Goal: Obtain resource: Download file/media

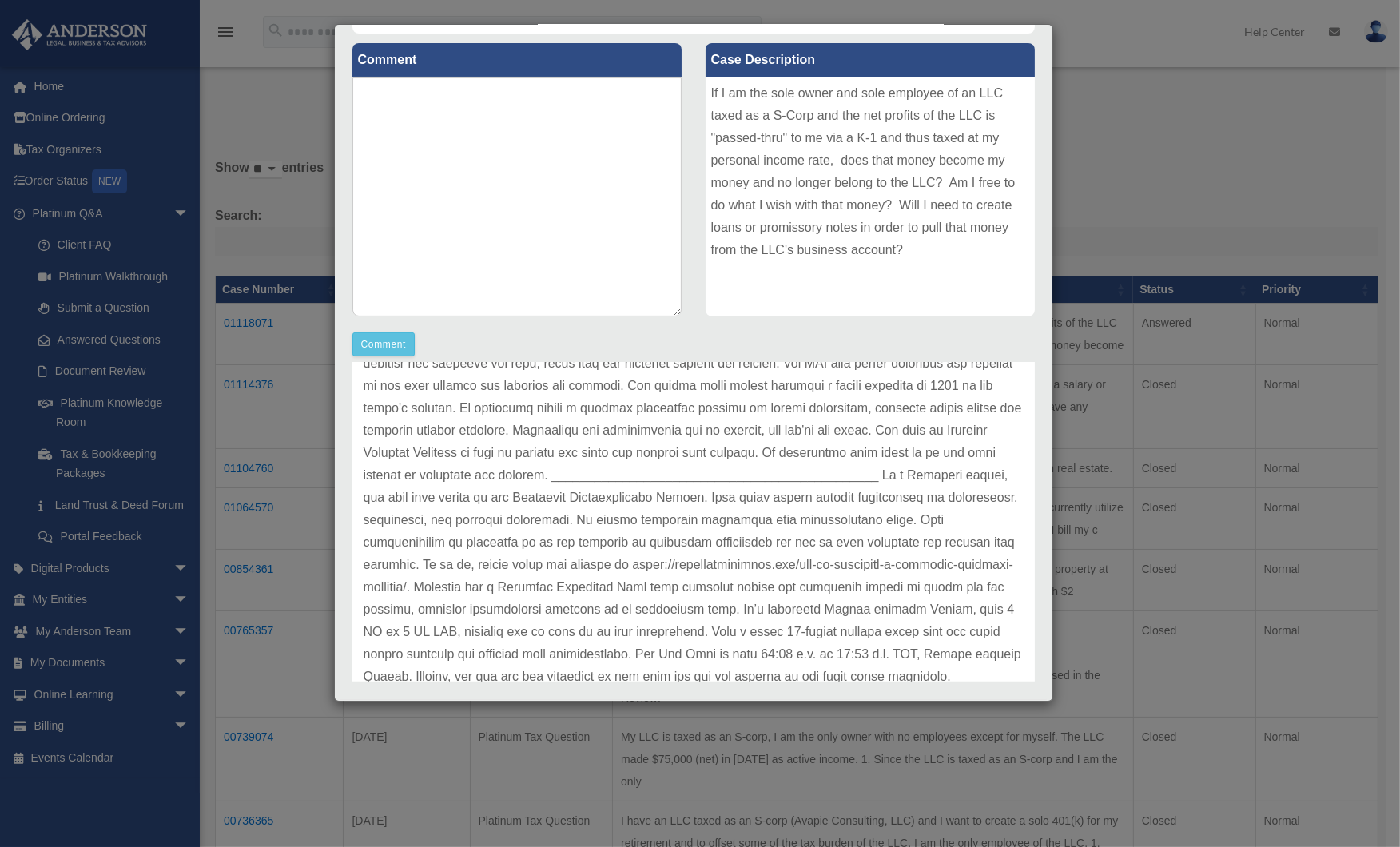
scroll to position [414, 0]
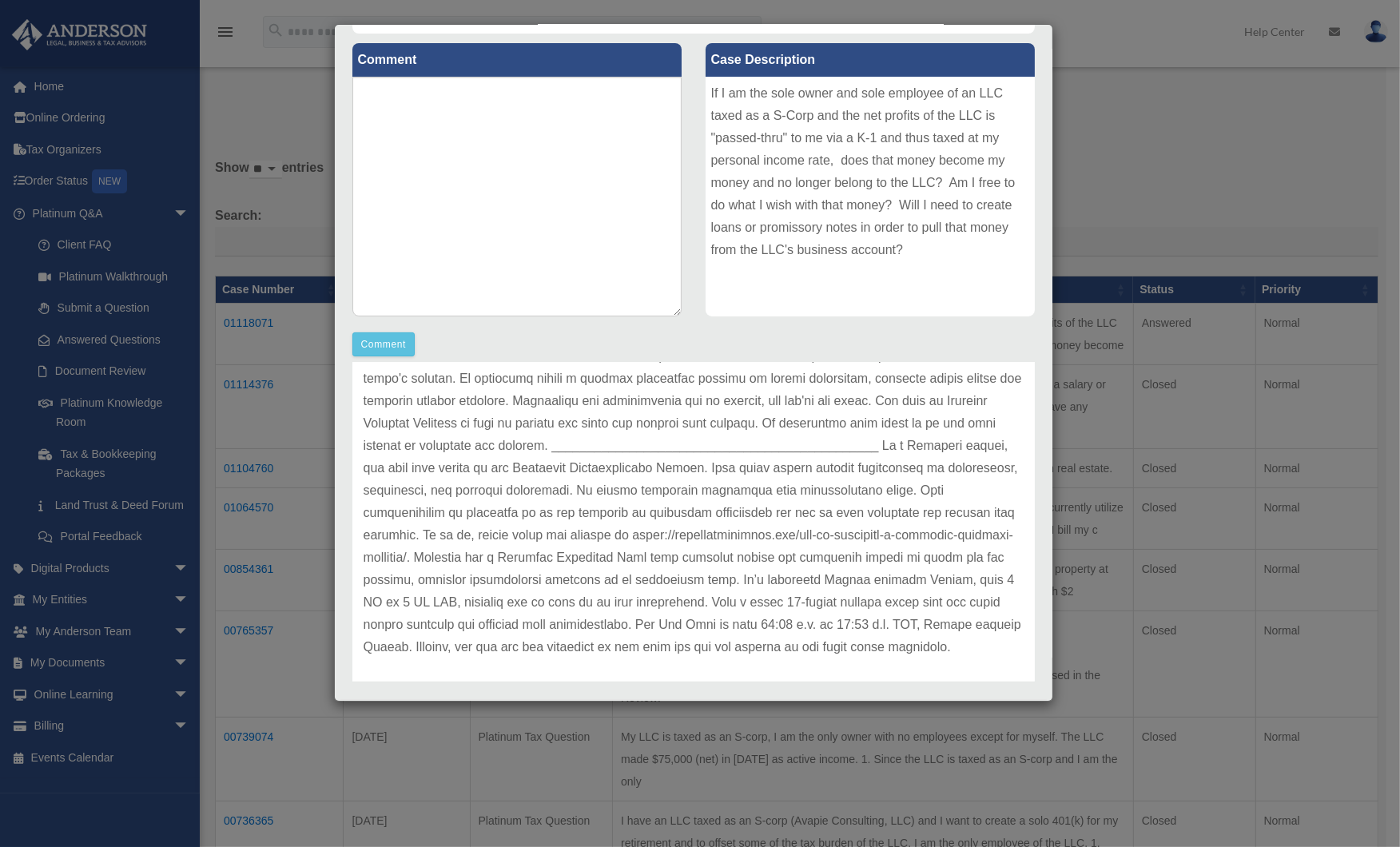
drag, startPoint x: 1278, startPoint y: 210, endPoint x: 1258, endPoint y: 181, distance: 35.2
click at [1278, 209] on div "Case Detail × Platinum Tax Question Case Number 01118071 Created Date [DATE] St…" at bounding box center [700, 423] width 1400 height 847
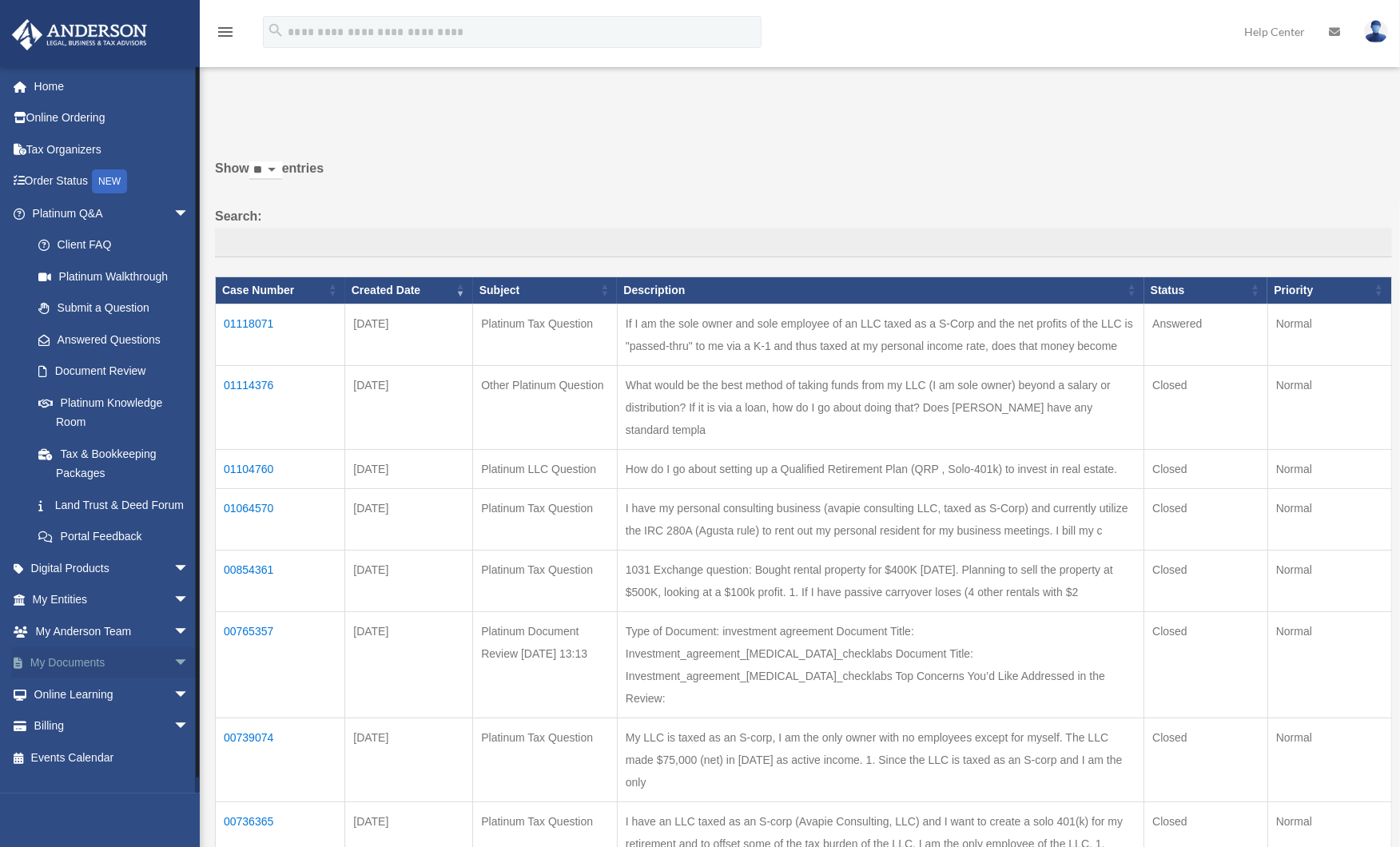
click at [70, 680] on link "My Documents arrow_drop_down" at bounding box center [112, 663] width 202 height 32
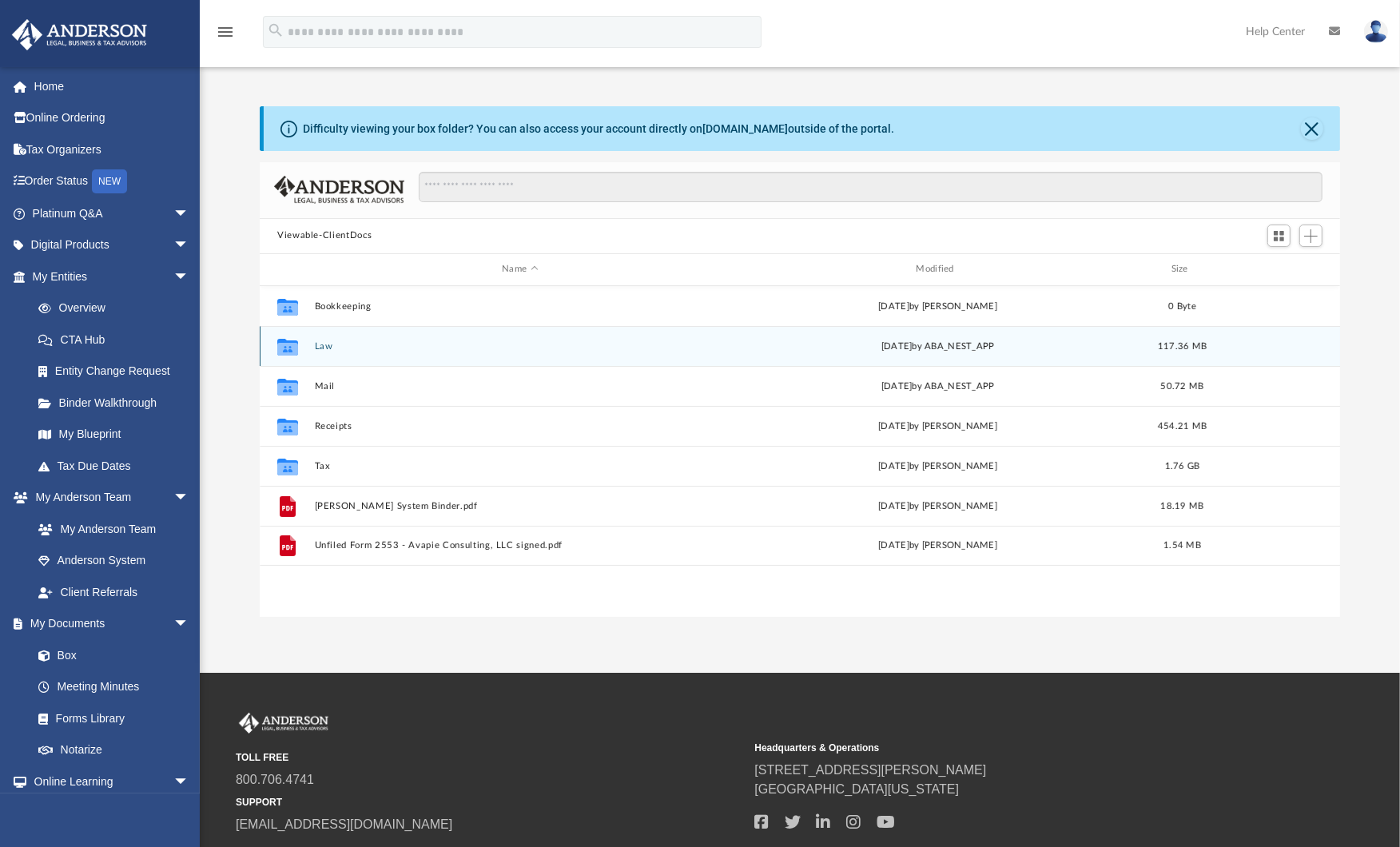
scroll to position [348, 1066]
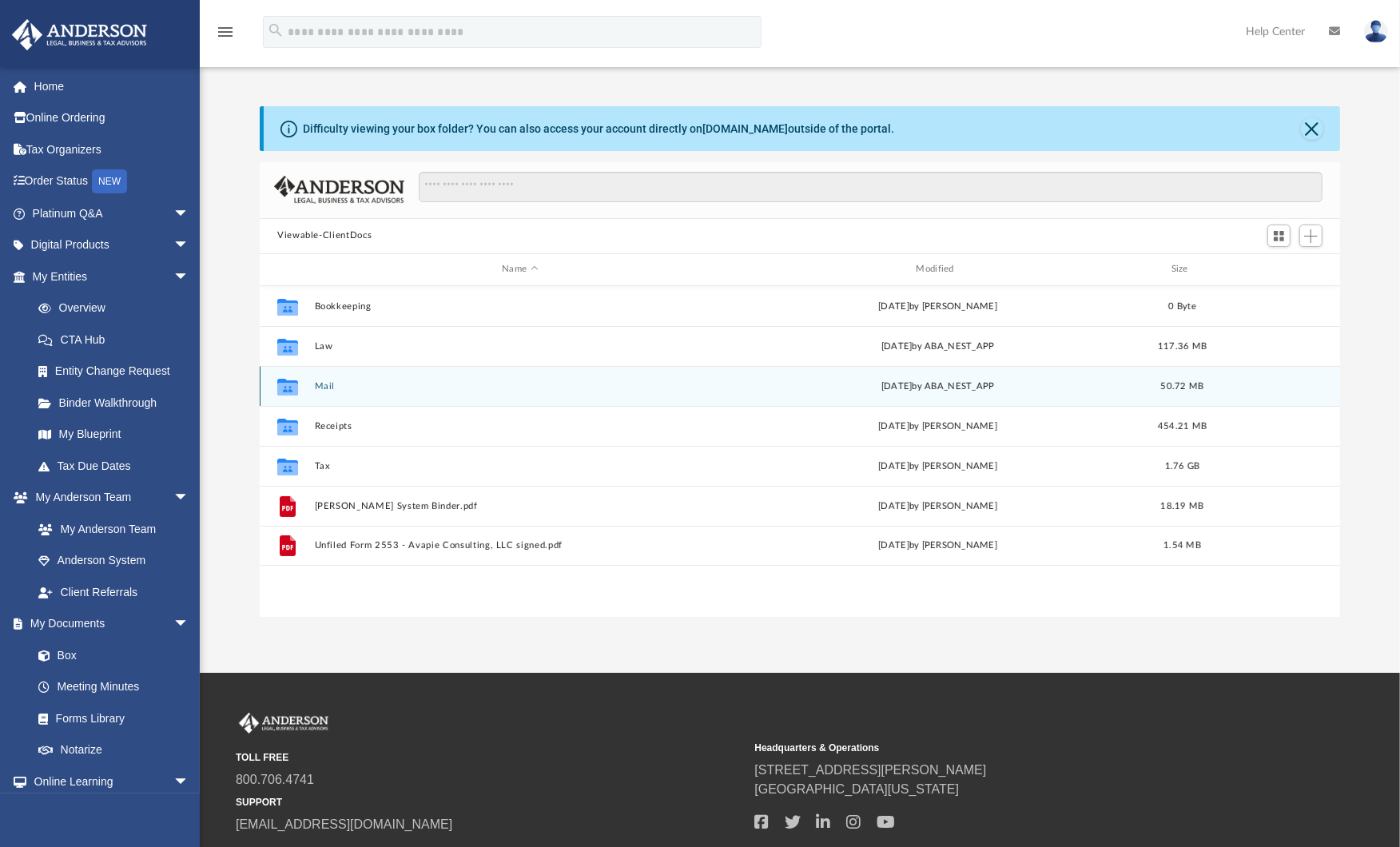
click at [289, 387] on icon "grid" at bounding box center [287, 388] width 20 height 13
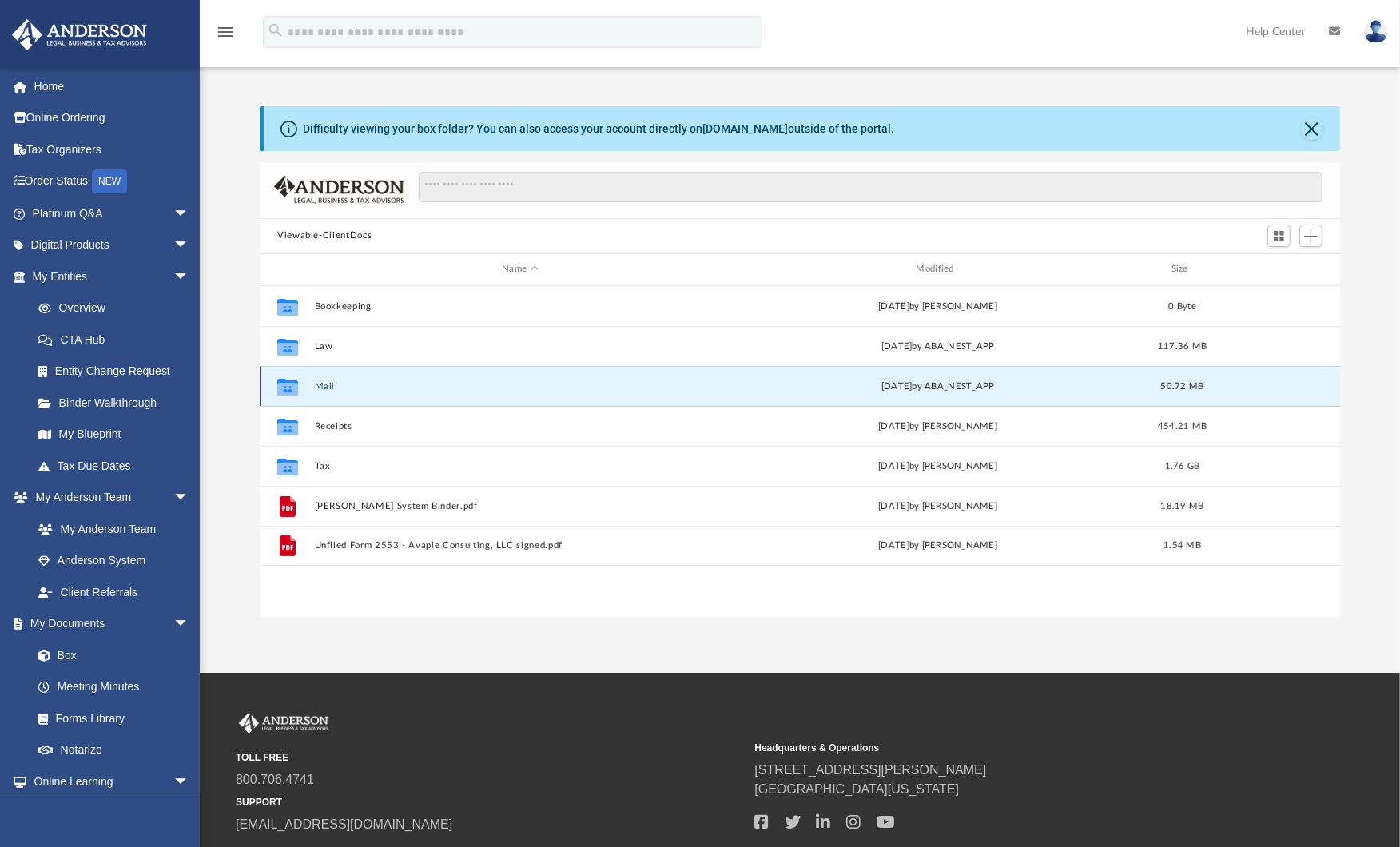
click at [287, 388] on icon "grid" at bounding box center [287, 388] width 20 height 13
drag, startPoint x: 287, startPoint y: 388, endPoint x: 328, endPoint y: 384, distance: 41.2
click at [328, 384] on button "Mail" at bounding box center [520, 386] width 410 height 11
click at [281, 380] on icon "grid" at bounding box center [287, 386] width 20 height 16
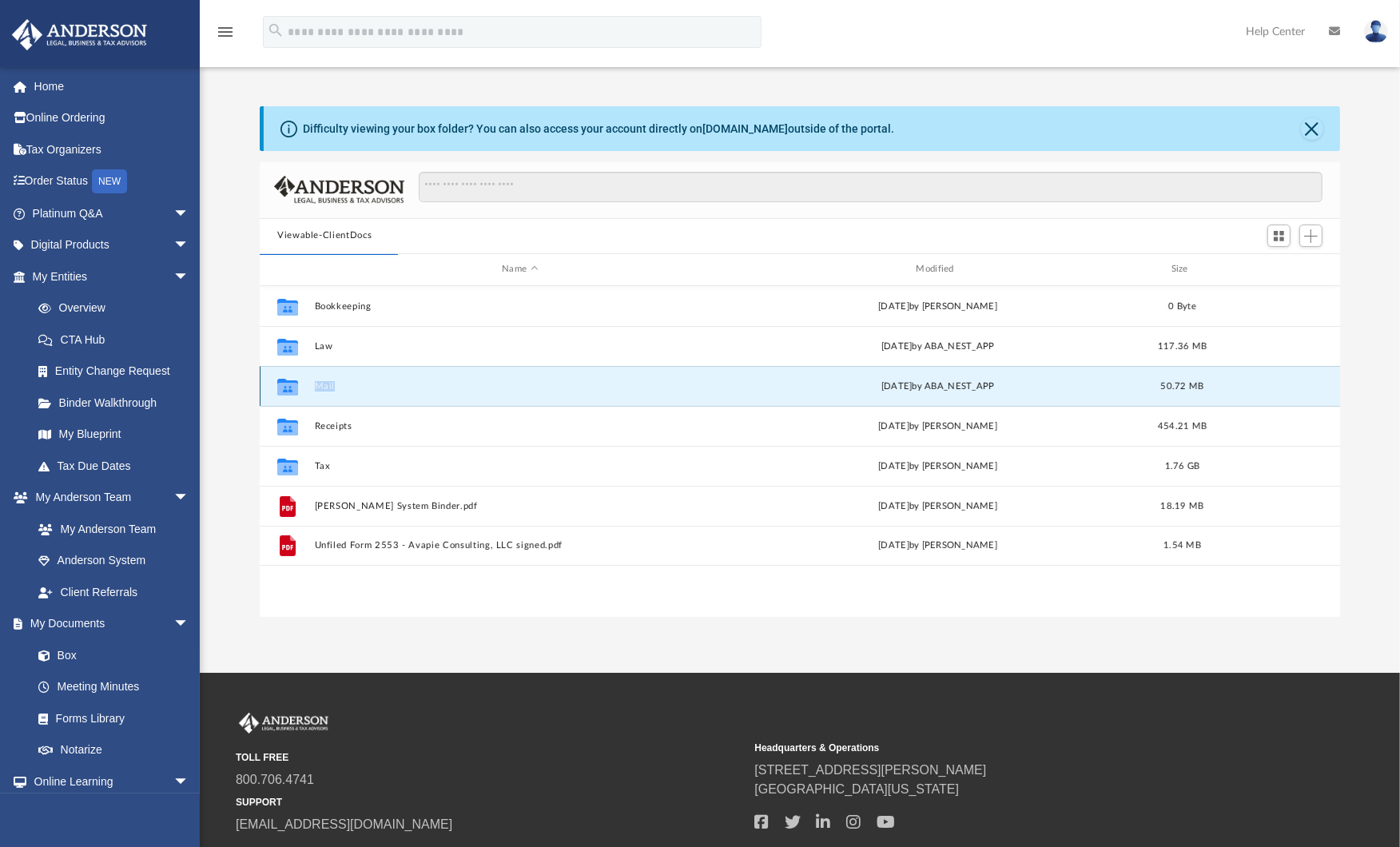
click at [281, 380] on icon "grid" at bounding box center [287, 386] width 20 height 16
drag, startPoint x: 281, startPoint y: 380, endPoint x: 292, endPoint y: 386, distance: 12.5
click at [292, 386] on icon "grid" at bounding box center [287, 388] width 20 height 13
click at [332, 388] on button "Mail" at bounding box center [520, 386] width 410 height 11
click at [322, 383] on button "Mail" at bounding box center [520, 386] width 410 height 11
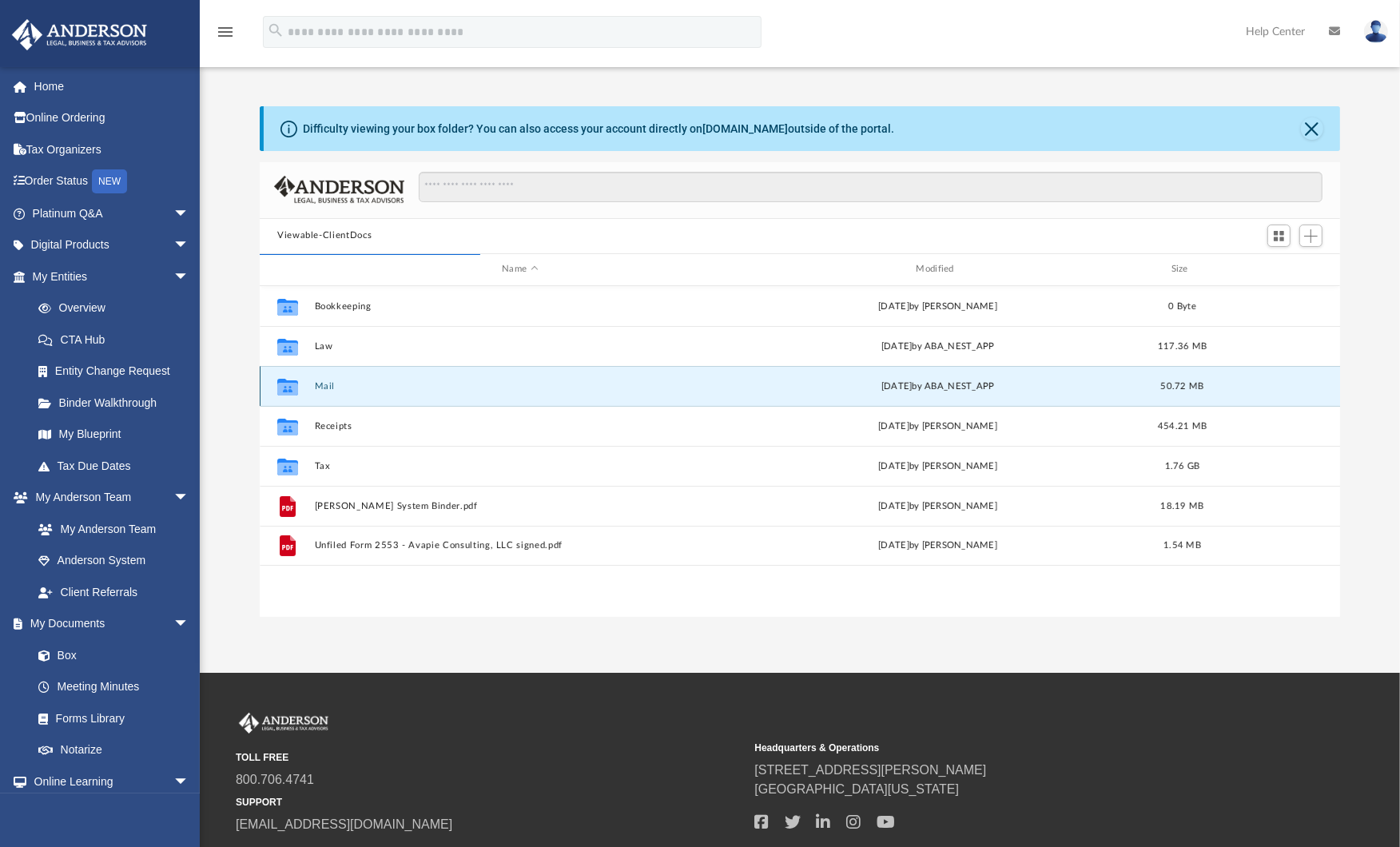
click at [329, 386] on button "Mail" at bounding box center [520, 386] width 410 height 11
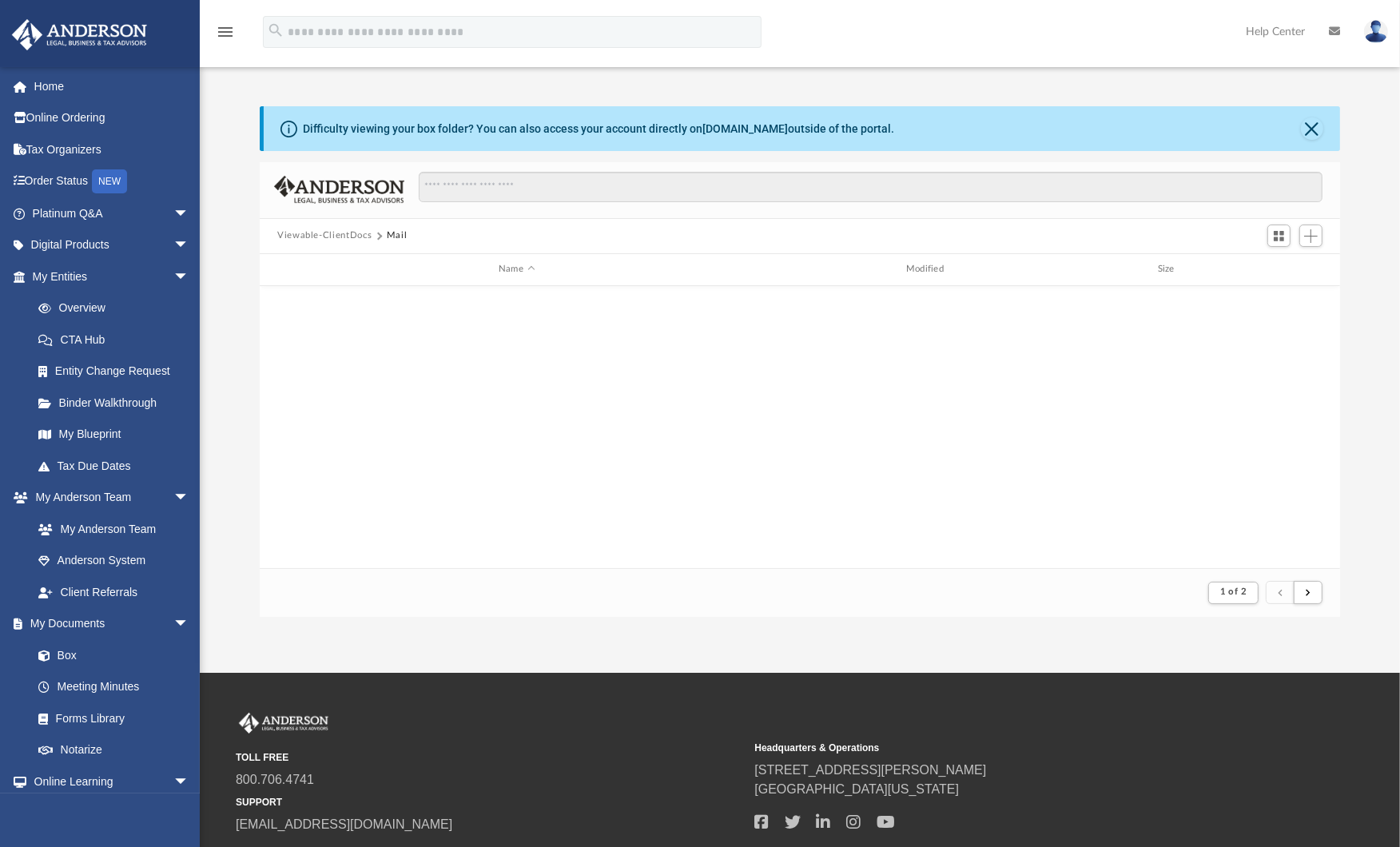
scroll to position [1715, 0]
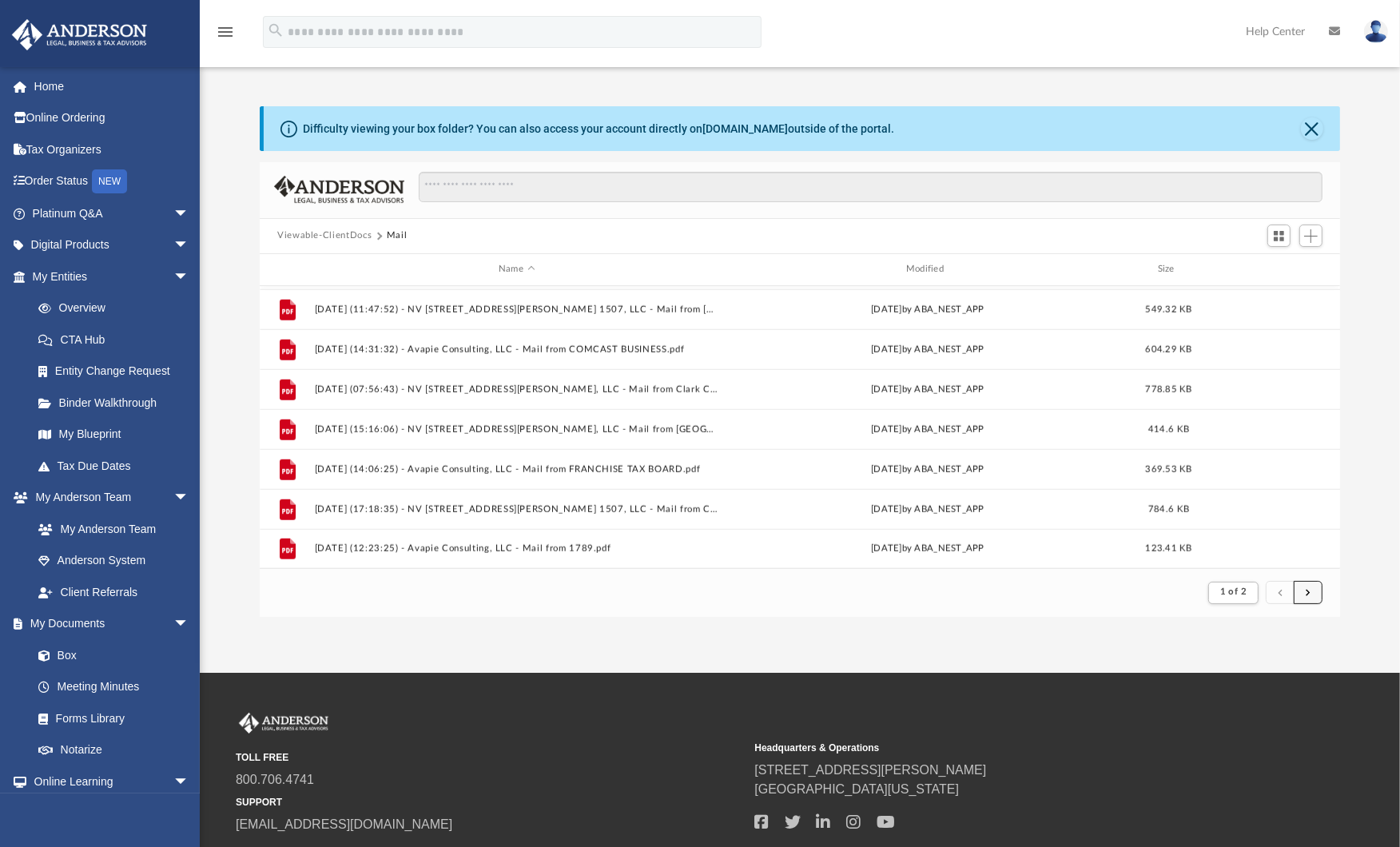
click at [1318, 595] on button "submit" at bounding box center [1308, 592] width 29 height 23
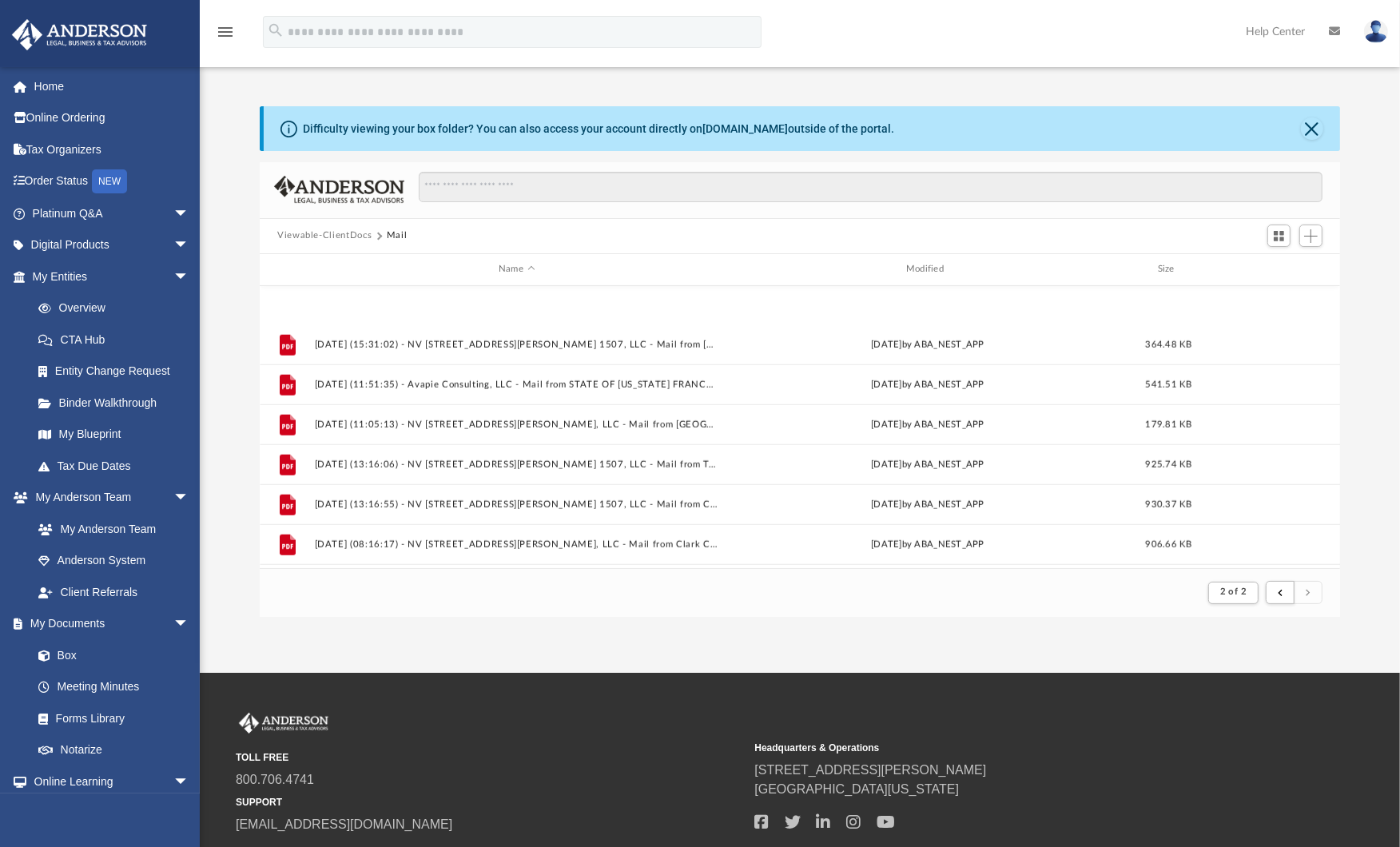
scroll to position [1676, 0]
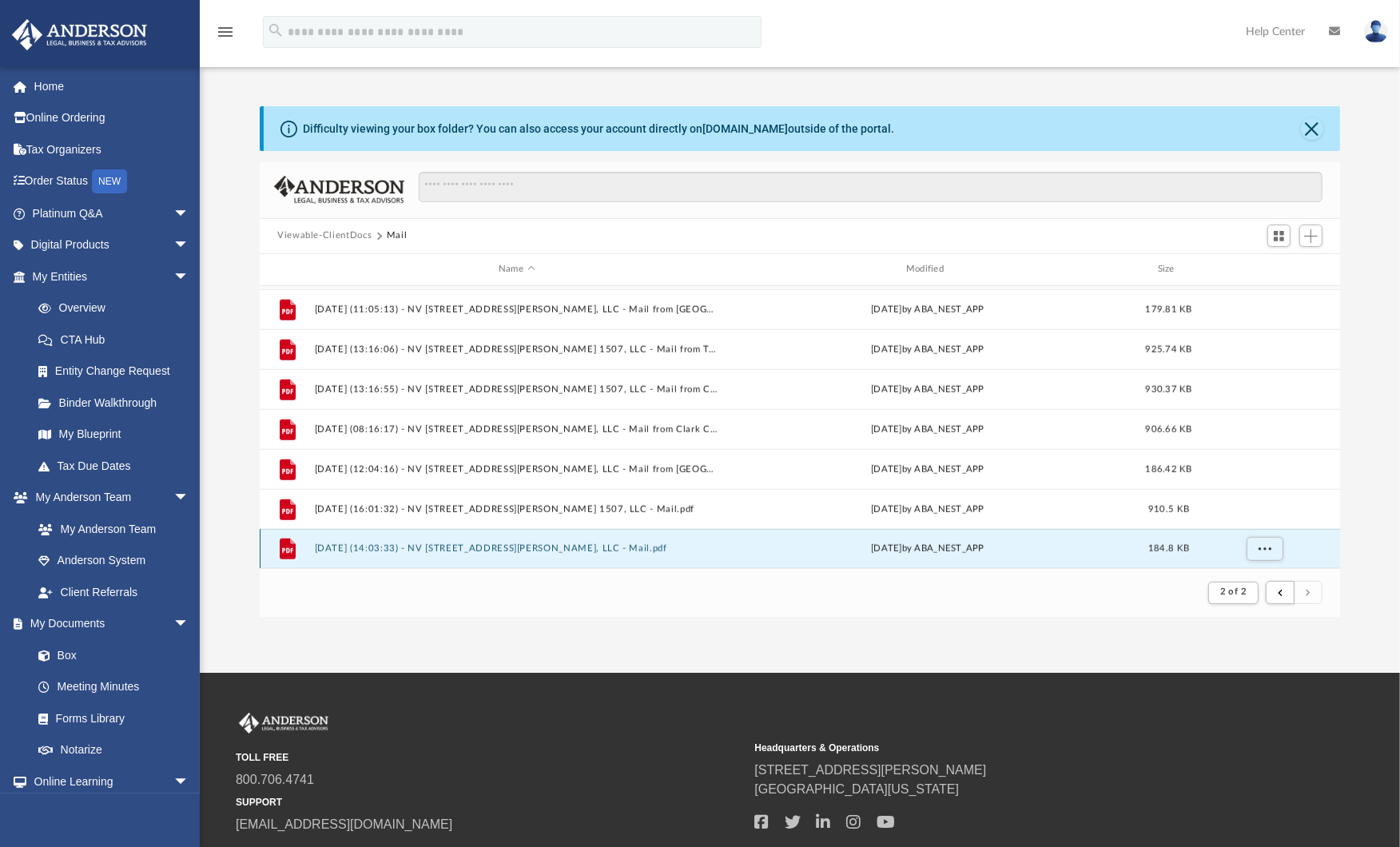
click at [513, 547] on button "2025.09.17 (14:03:33) - NV 145 E Harmon Ave 1507, LLC - Mail.pdf" at bounding box center [517, 548] width 404 height 11
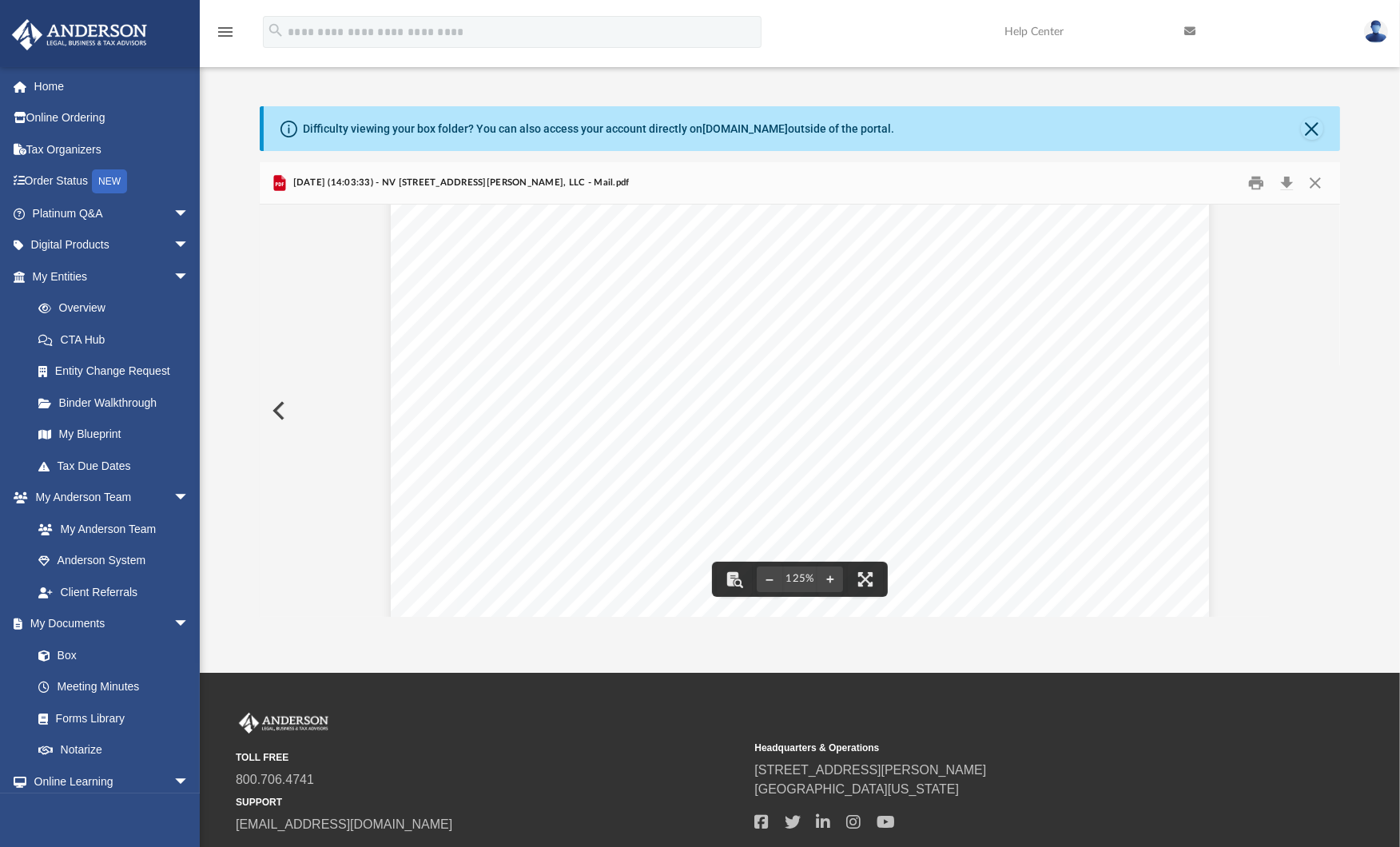
scroll to position [0, 0]
click at [1321, 128] on button "Close" at bounding box center [1311, 128] width 22 height 22
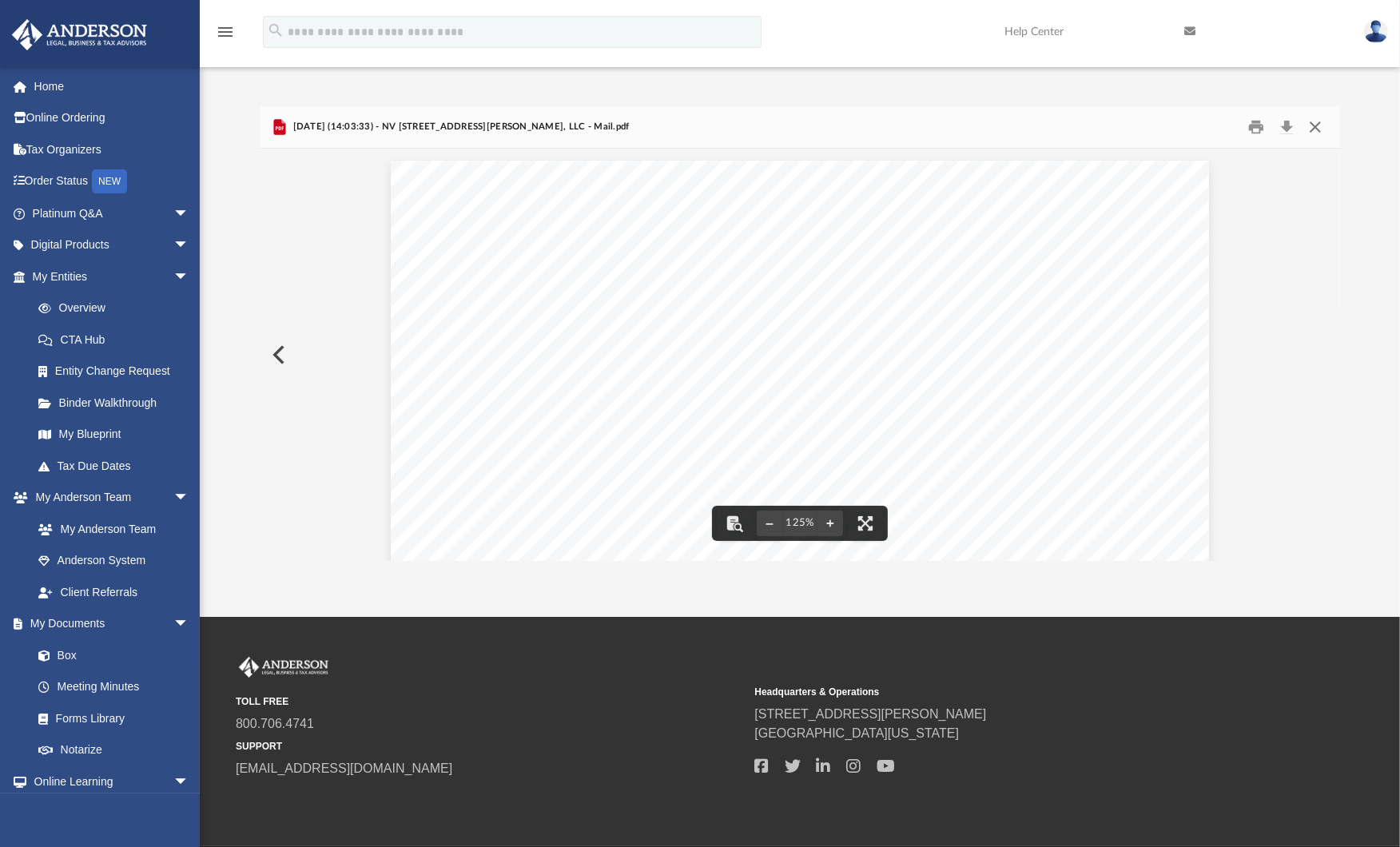
click at [1313, 126] on button "Close" at bounding box center [1315, 127] width 29 height 25
